Goal: Find contact information: Find contact information

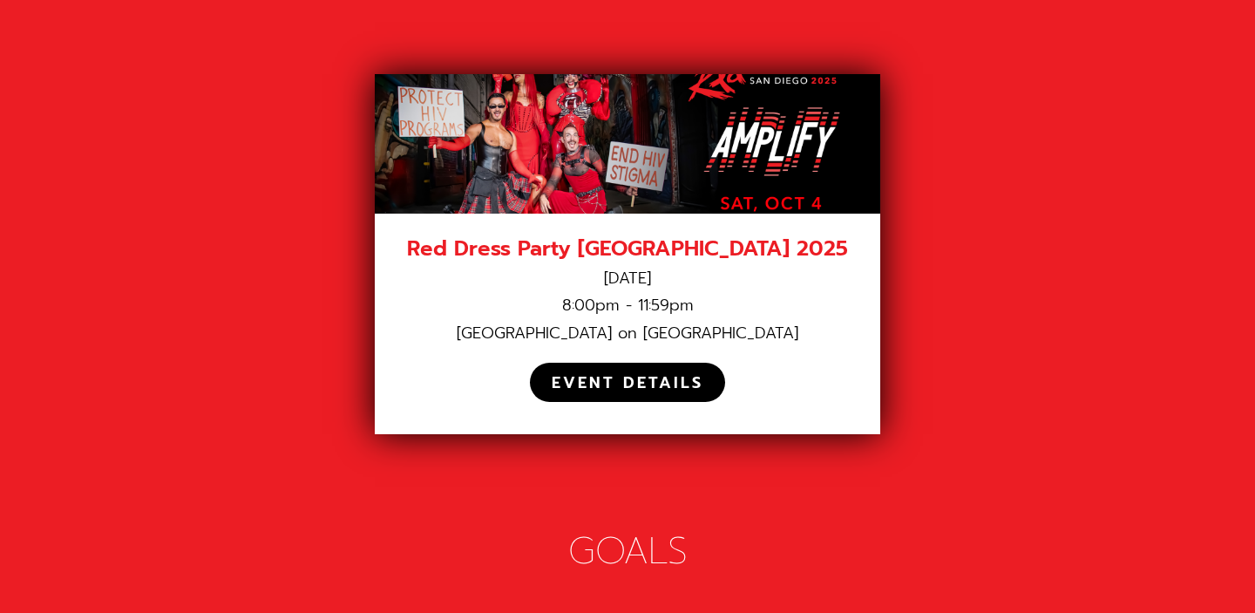
scroll to position [2528, 0]
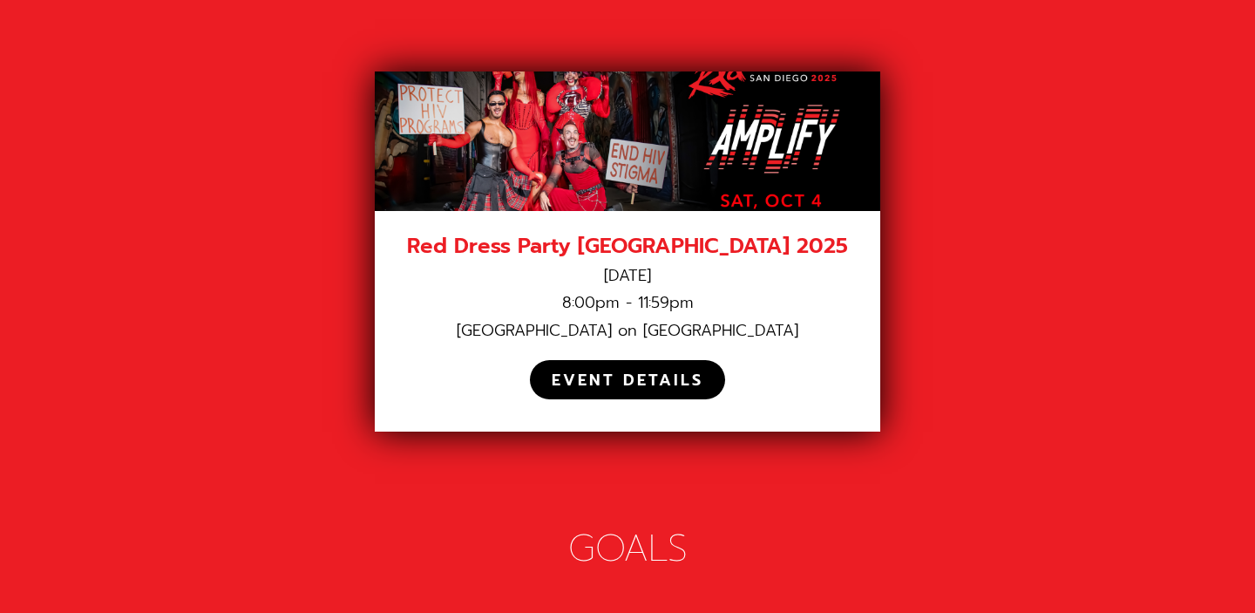
click at [600, 370] on div "EVENT DETAILS" at bounding box center [628, 380] width 152 height 20
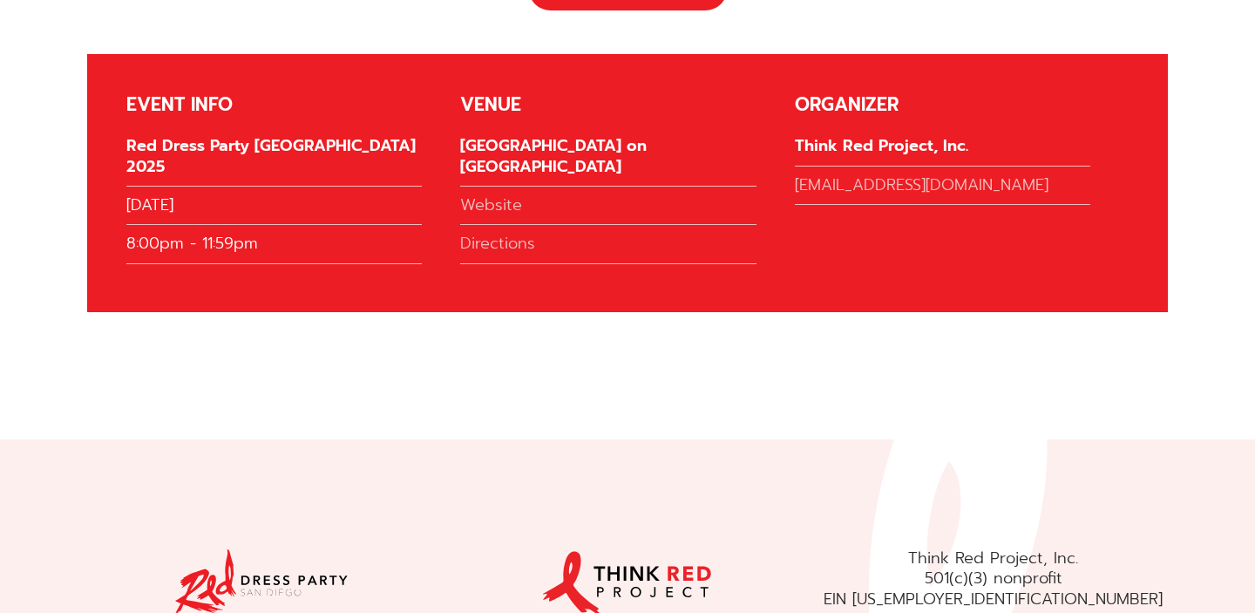
scroll to position [3954, 0]
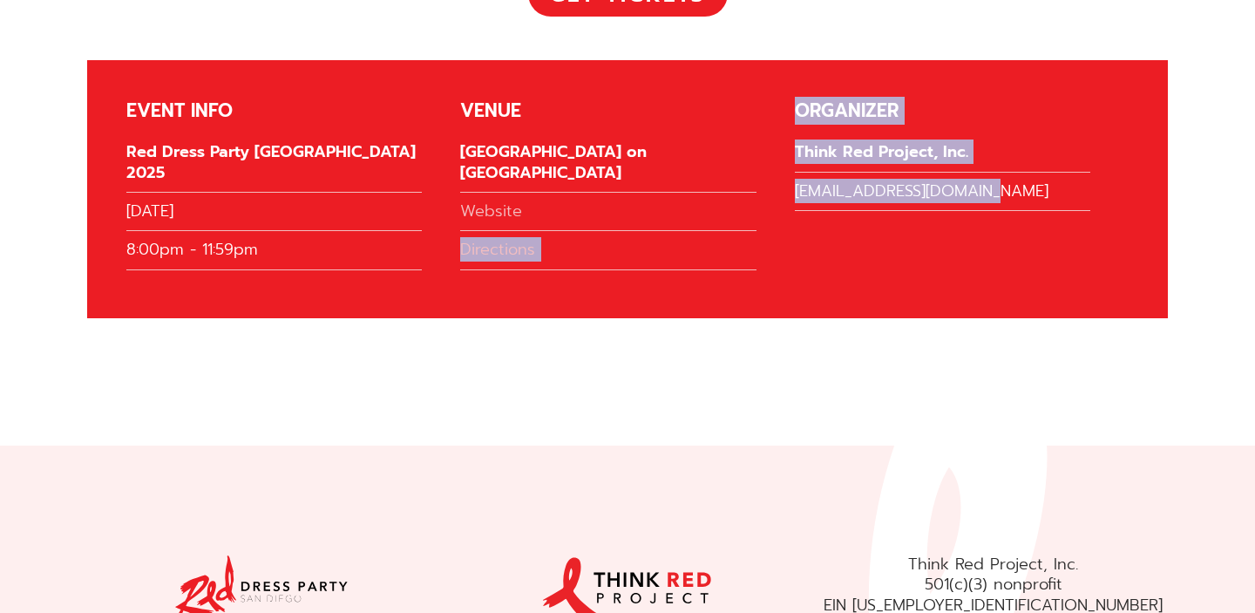
drag, startPoint x: 788, startPoint y: 127, endPoint x: 984, endPoint y: 135, distance: 196.3
click at [984, 135] on div "EVENT INFO Red Dress Party San Diego 2025 October 4, 2025 8:00pm - 11:59pm VENU…" at bounding box center [627, 189] width 1081 height 258
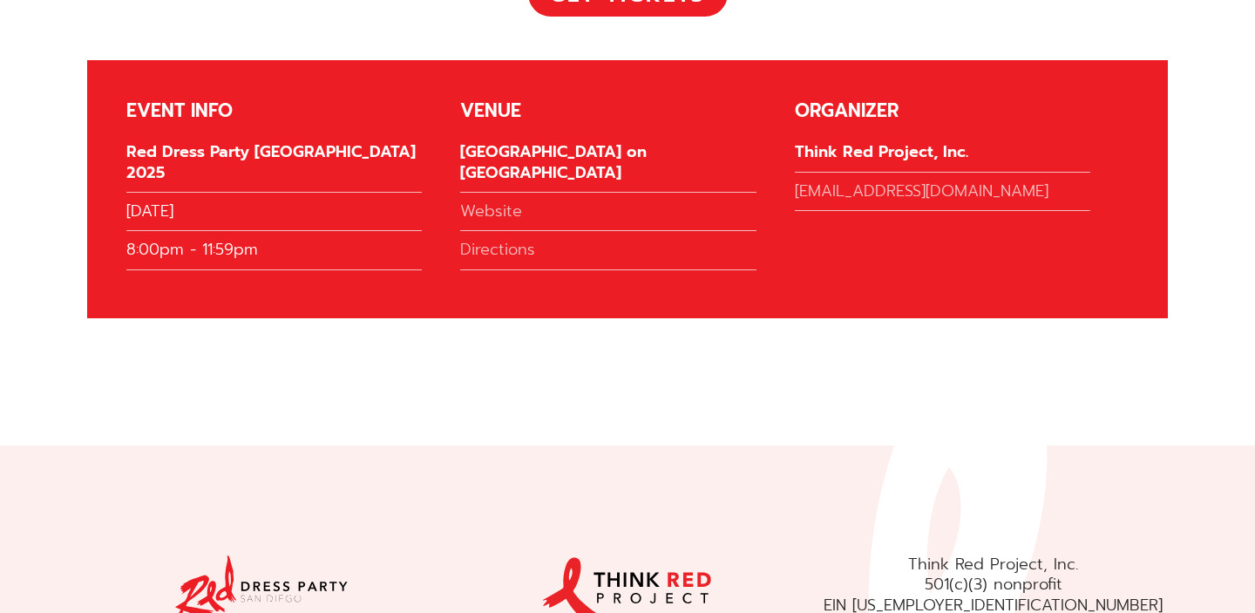
drag, startPoint x: 979, startPoint y: 173, endPoint x: 932, endPoint y: 164, distance: 47.9
click at [976, 173] on div "ORGANIZER Think Red Project, Inc. info@reddresspartysd.com" at bounding box center [962, 189] width 334 height 180
click at [930, 181] on link "info@reddresspartysd.com" at bounding box center [942, 196] width 295 height 30
